Goal: Task Accomplishment & Management: Use online tool/utility

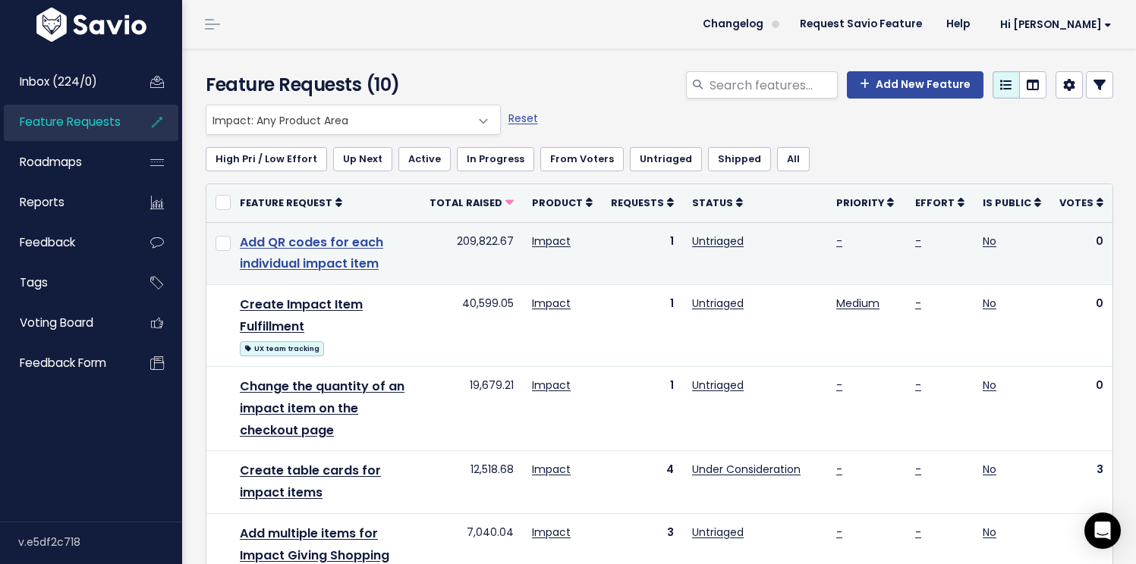
click at [316, 267] on link "Add QR codes for each individual impact item" at bounding box center [311, 253] width 143 height 39
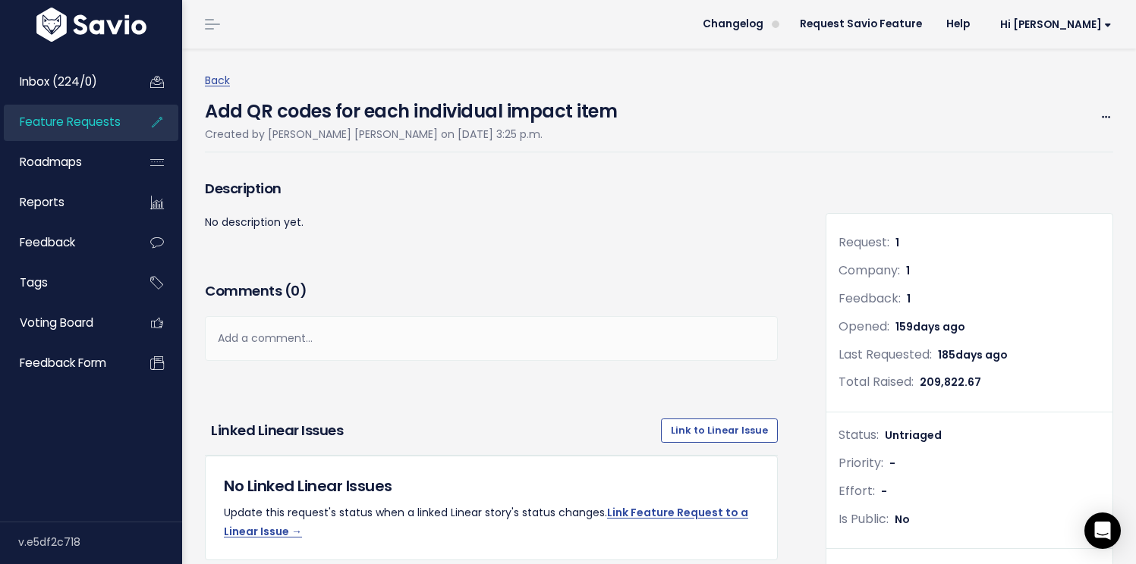
click at [83, 131] on link "Feature Requests" at bounding box center [65, 122] width 122 height 35
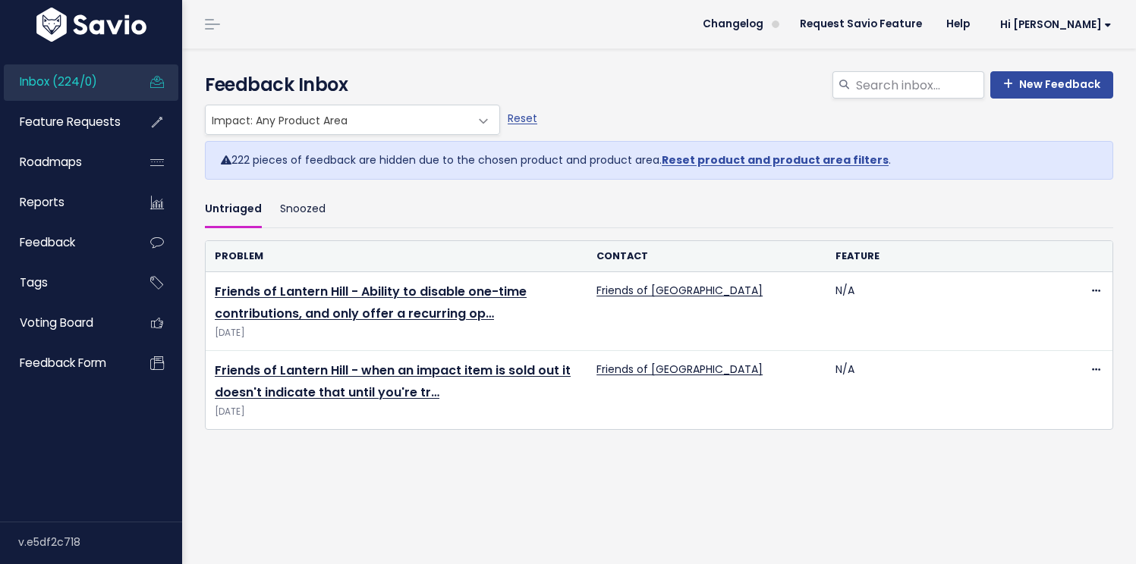
click at [272, 119] on span "Impact: Any Product Area" at bounding box center [337, 119] width 263 height 29
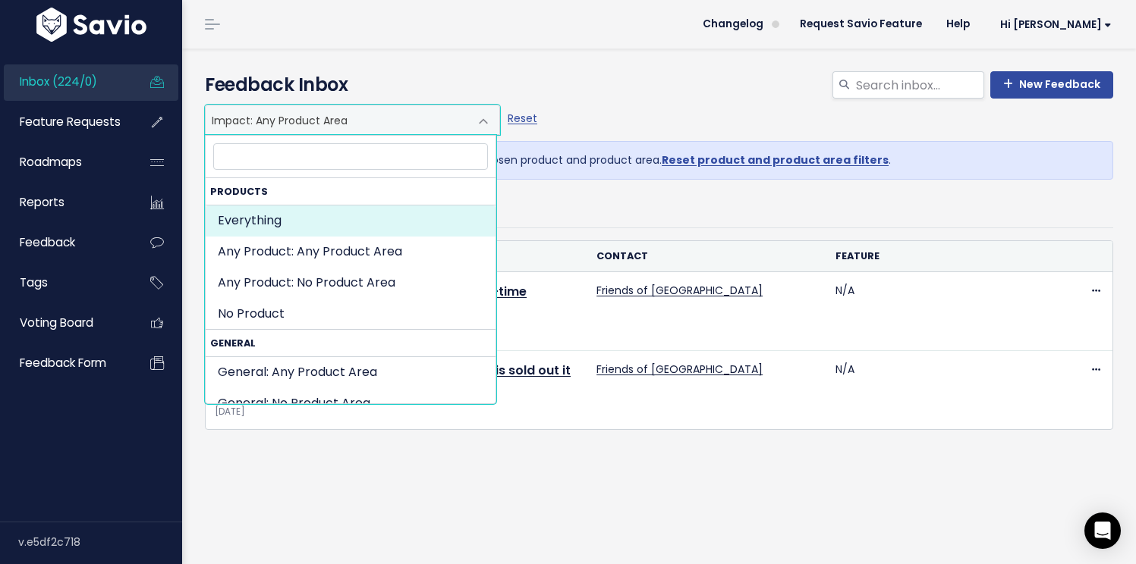
select select ":"
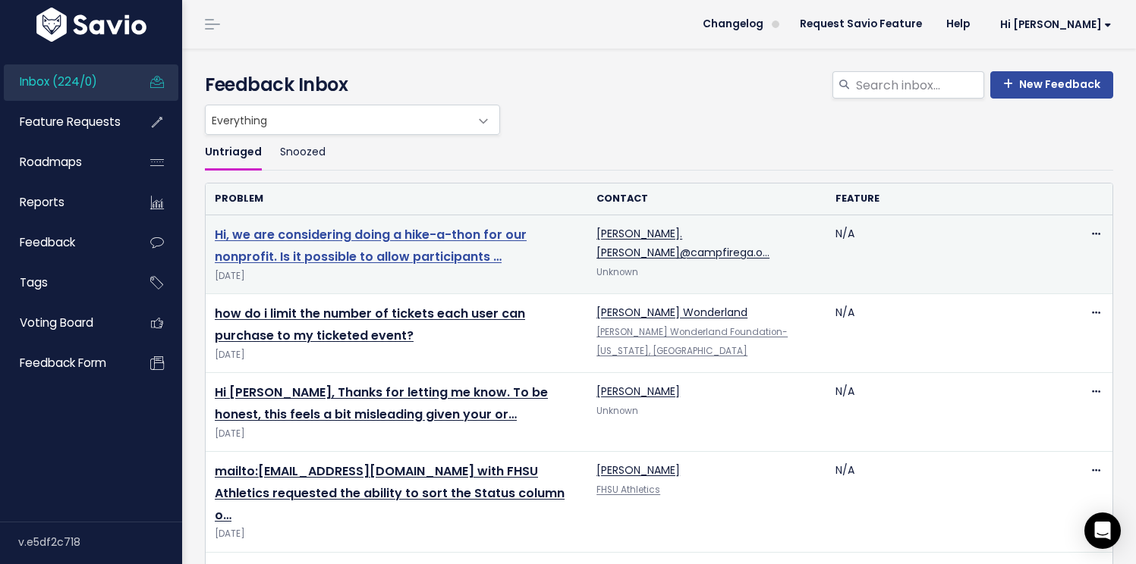
click at [466, 262] on link "Hi, we are considering doing a hike-a-thon for our nonprofit. Is it possible to…" at bounding box center [371, 245] width 312 height 39
